Goal: Transaction & Acquisition: Purchase product/service

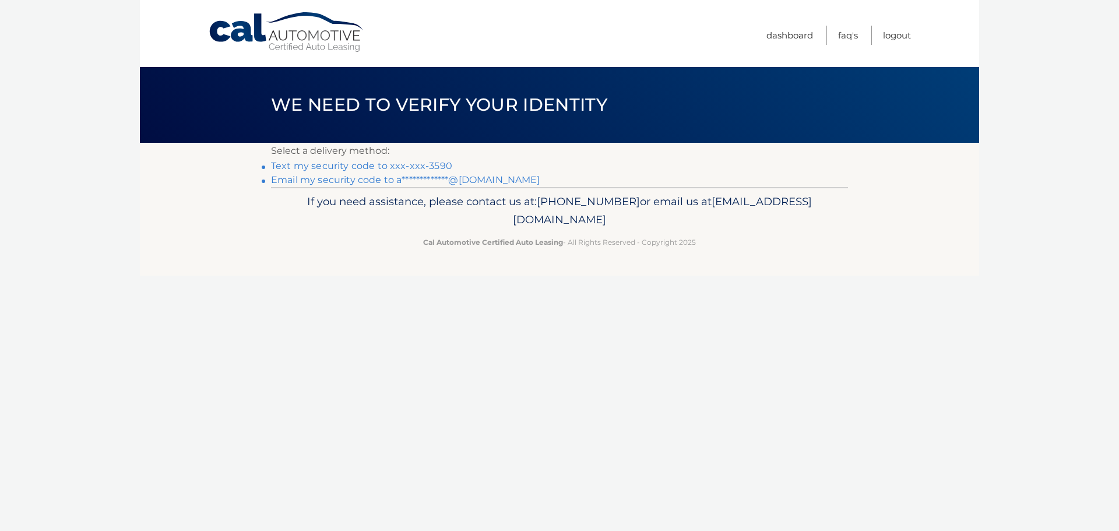
click at [347, 178] on link "**********" at bounding box center [405, 179] width 269 height 11
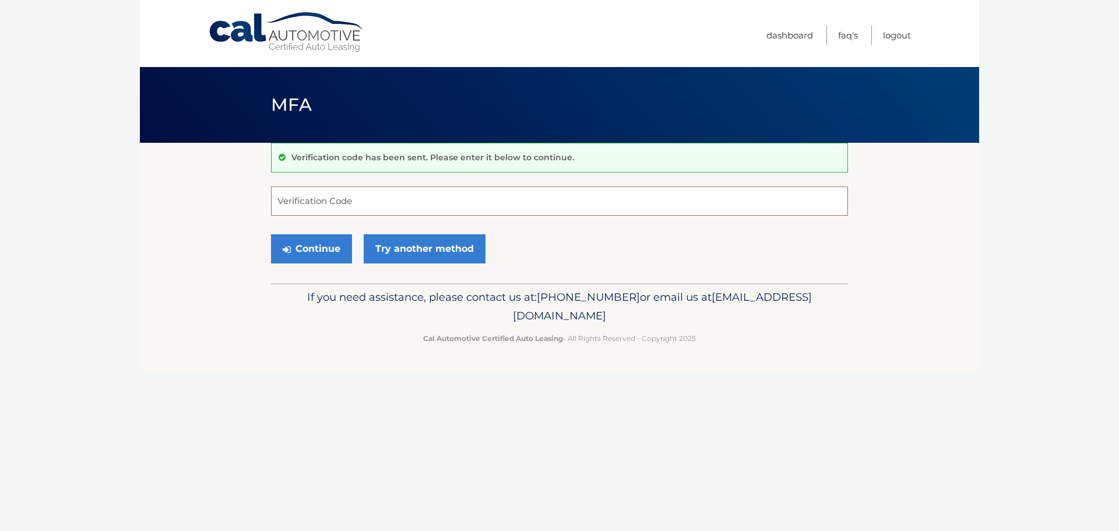
click at [354, 198] on input "Verification Code" at bounding box center [559, 201] width 577 height 29
paste input "971783"
click at [315, 247] on button "Continue" at bounding box center [311, 248] width 81 height 29
type input "971783"
click at [271, 234] on button "Continue" at bounding box center [311, 248] width 81 height 29
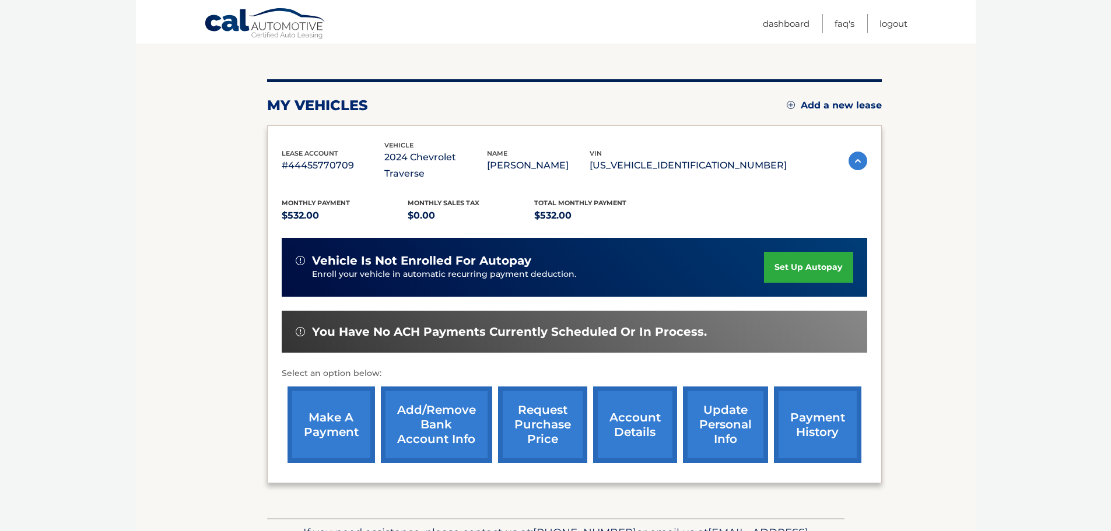
scroll to position [117, 0]
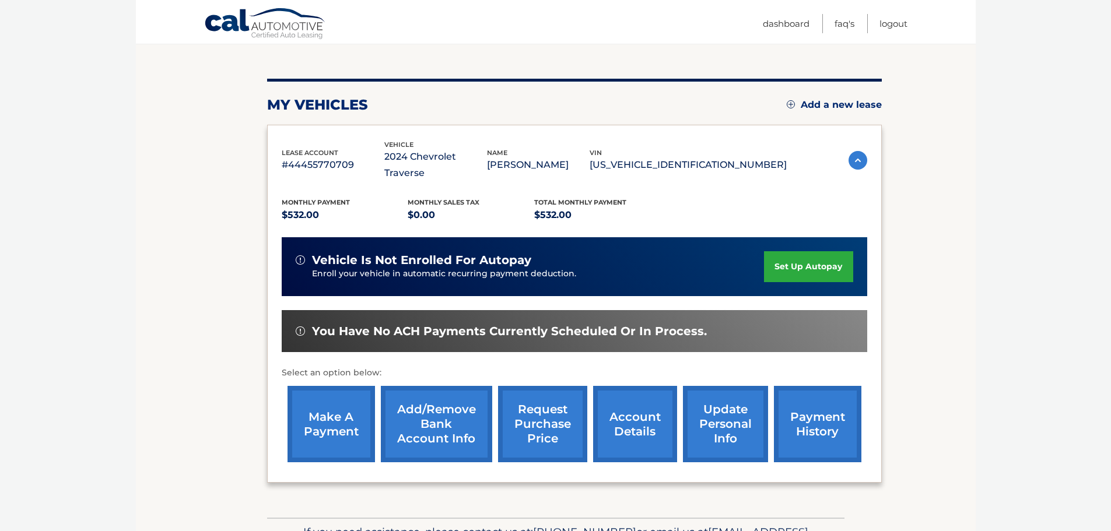
click at [341, 431] on link "make a payment" at bounding box center [330, 424] width 87 height 76
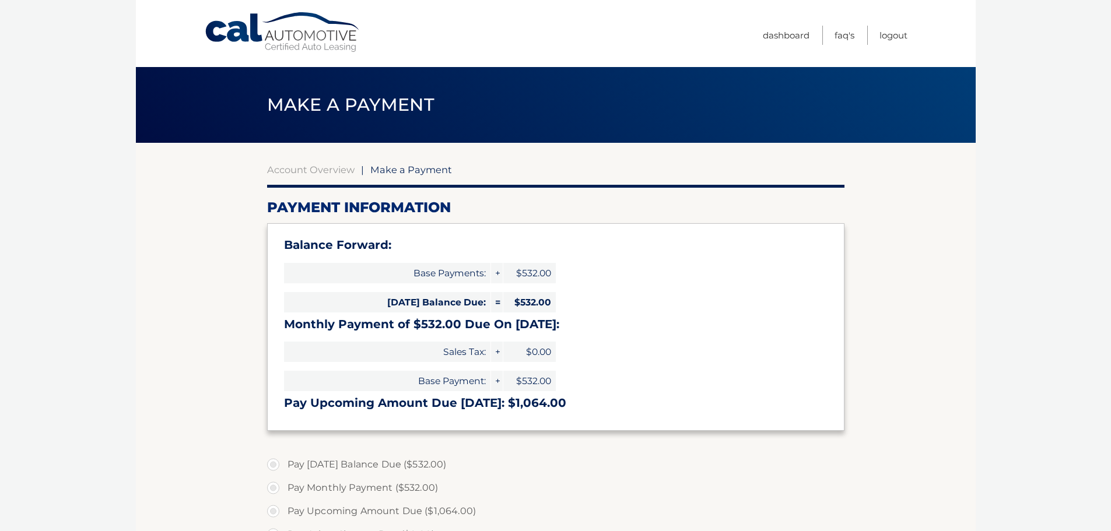
select select "NmU1OTAwNmQtNWM0Yi00NjRhLTg0MjItOGI0ODQwNTRlNzlm"
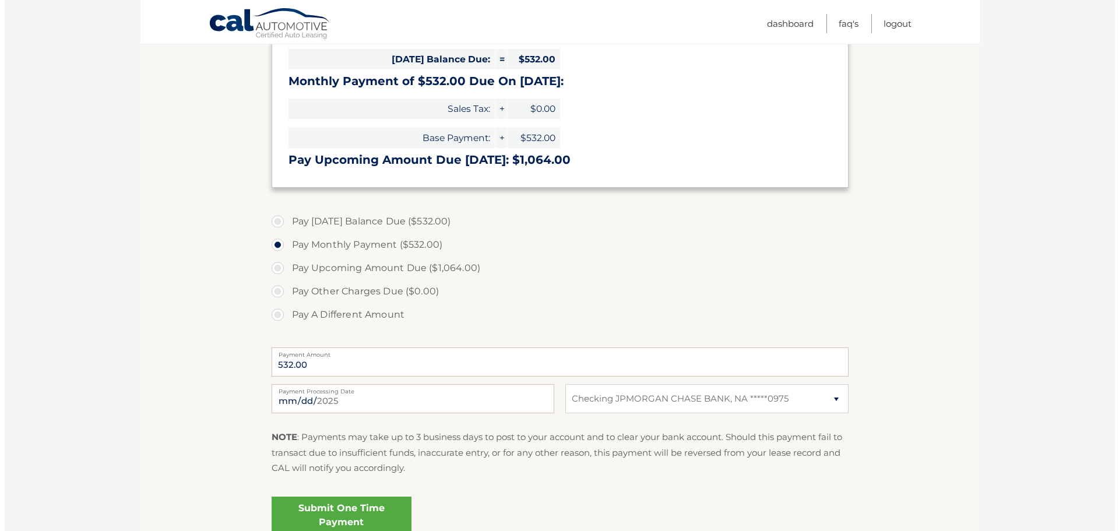
scroll to position [292, 0]
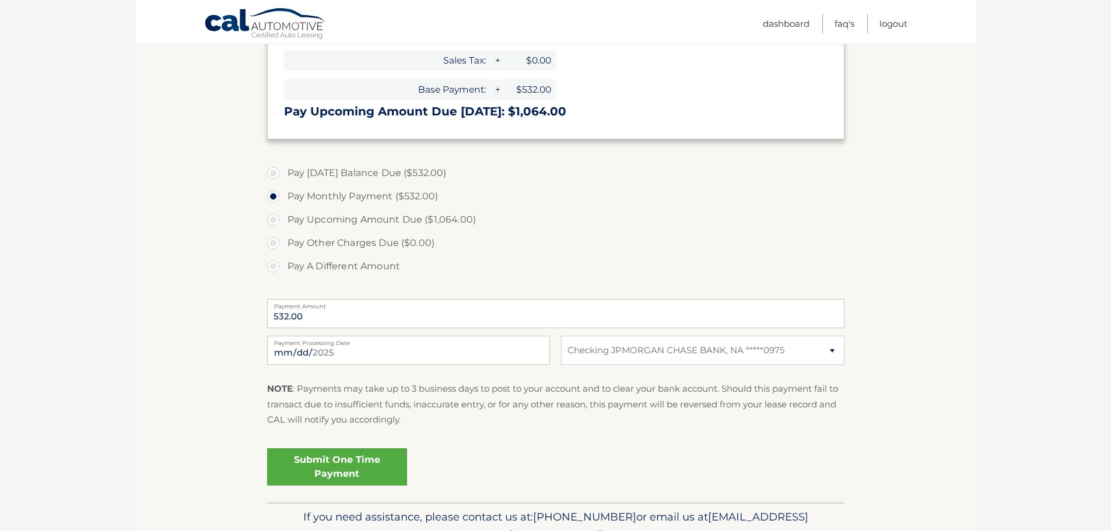
click at [337, 475] on link "Submit One Time Payment" at bounding box center [337, 466] width 140 height 37
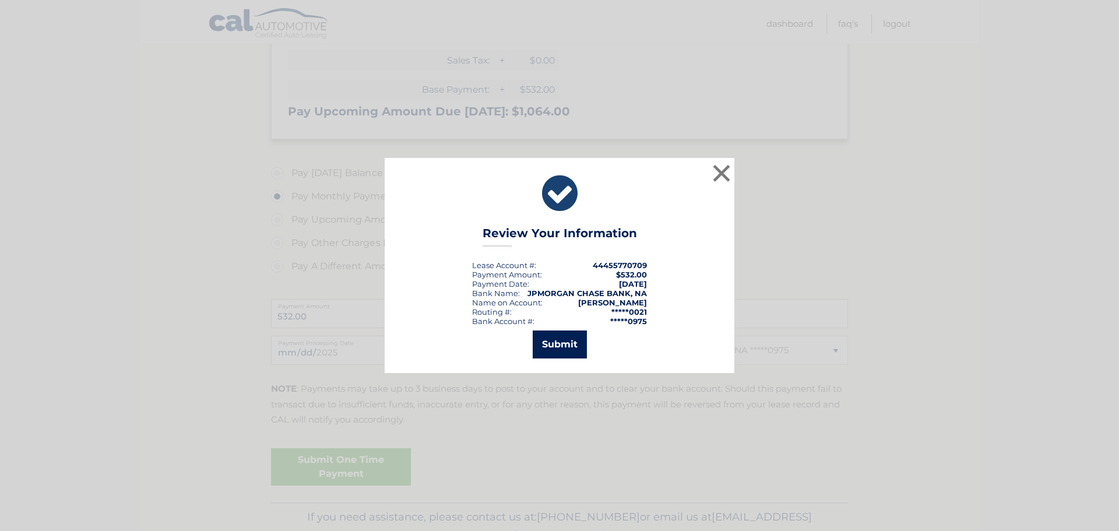
click at [538, 356] on button "Submit" at bounding box center [560, 345] width 54 height 28
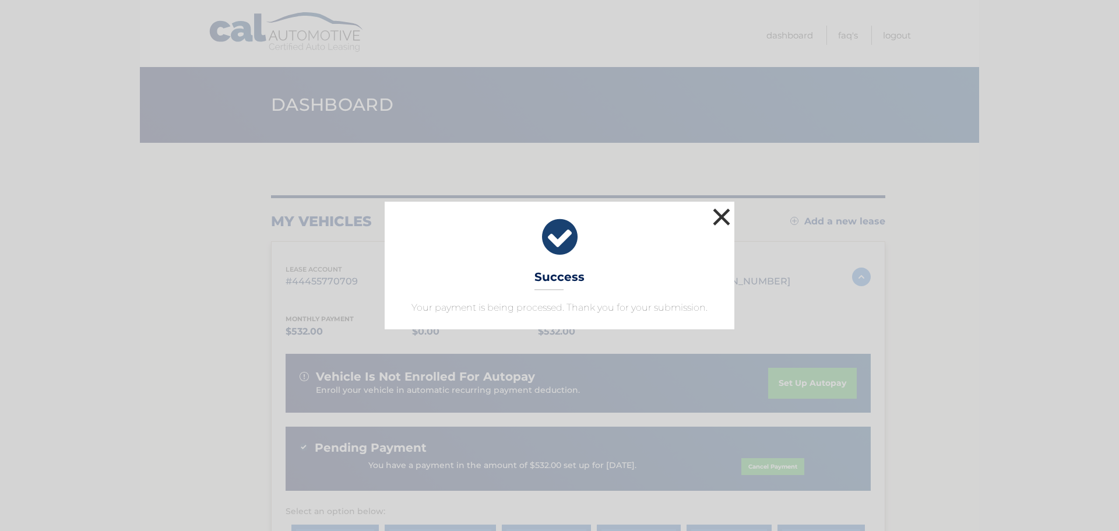
click at [718, 217] on button "×" at bounding box center [721, 216] width 23 height 23
